Goal: Task Accomplishment & Management: Complete application form

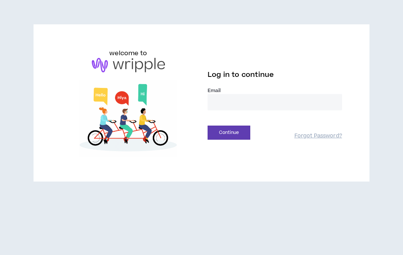
click at [247, 106] on input "email" at bounding box center [274, 102] width 134 height 16
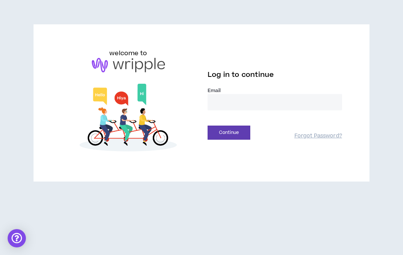
type input "**********"
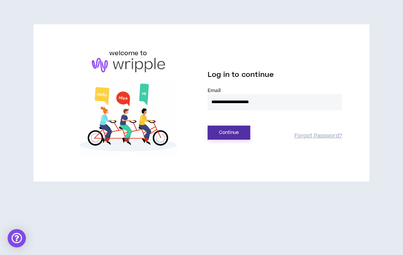
click at [224, 128] on button "Continue" at bounding box center [228, 133] width 43 height 14
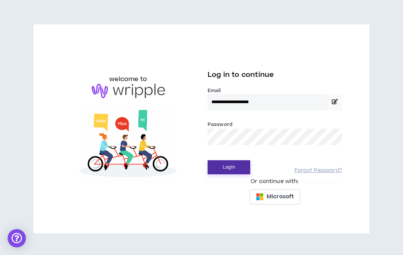
click at [229, 164] on button "Login" at bounding box center [228, 167] width 43 height 14
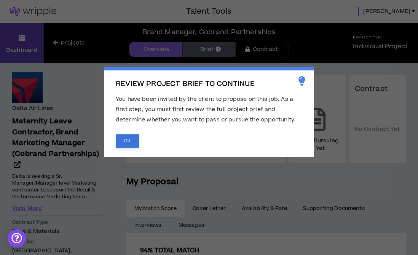
click at [125, 140] on button "OK" at bounding box center [127, 140] width 23 height 13
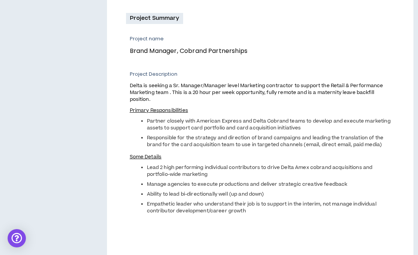
scroll to position [367, 0]
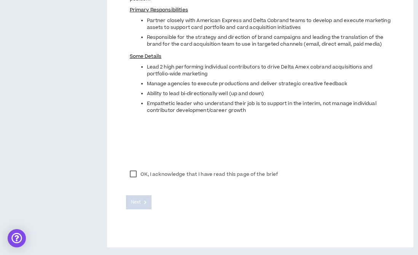
click at [134, 175] on label "OK, I acknowledge that I have read this page of the brief" at bounding box center [204, 174] width 156 height 11
click at [135, 198] on button "Next" at bounding box center [139, 202] width 26 height 14
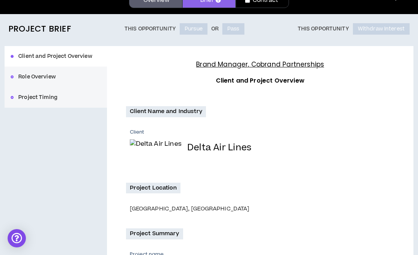
scroll to position [0, 0]
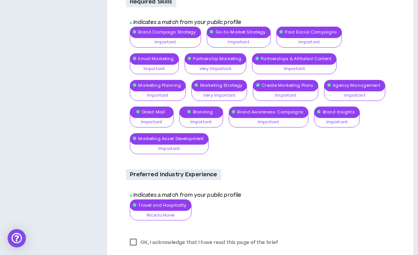
scroll to position [563, 0]
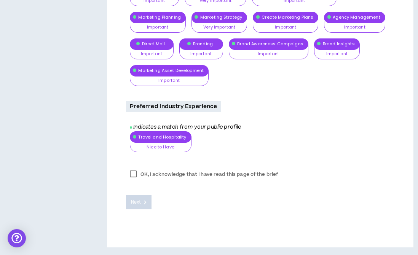
click at [195, 175] on label "OK, I acknowledge that I have read this page of the brief" at bounding box center [204, 174] width 156 height 11
click at [137, 203] on span "Next" at bounding box center [136, 202] width 10 height 7
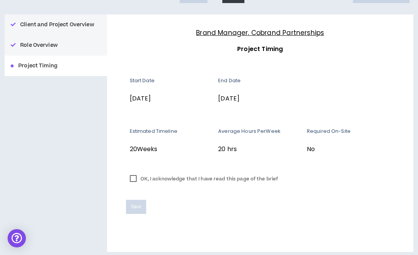
scroll to position [85, 0]
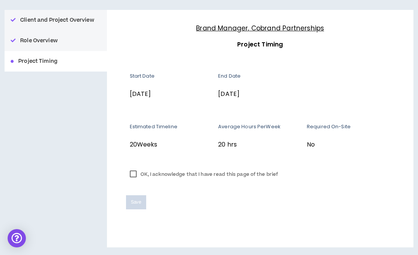
click at [173, 173] on label "OK, I acknowledge that I have read this page of the brief" at bounding box center [204, 174] width 156 height 11
click at [135, 199] on span "Save" at bounding box center [136, 202] width 10 height 7
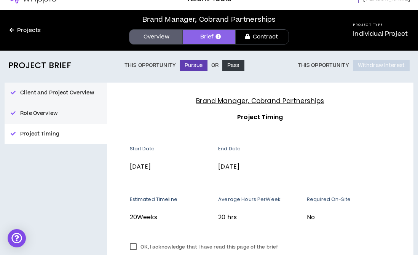
scroll to position [0, 0]
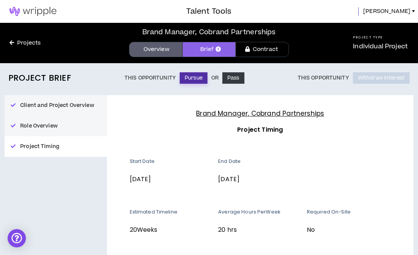
click at [190, 78] on button "Pursue" at bounding box center [194, 77] width 28 height 11
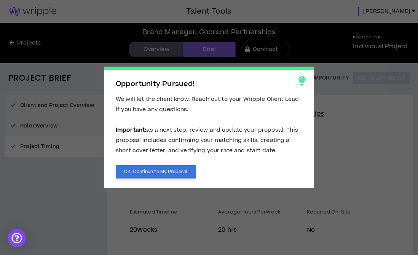
click at [148, 172] on button "OK, Continue to My Proposal" at bounding box center [156, 171] width 80 height 13
